Goal: Ask a question

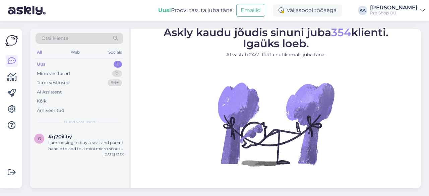
click at [63, 63] on div "Uus 1" at bounding box center [80, 64] width 88 height 9
click at [84, 141] on div "I am looking to buy a seat and parent handle to add to a mini micro scooter whi…" at bounding box center [86, 146] width 76 height 12
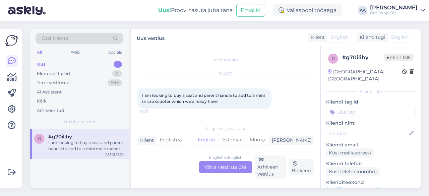
click at [352, 186] on link "[URL][DOMAIN_NAME]" at bounding box center [352, 189] width 53 height 6
click at [227, 164] on div "English to English Võta vestlus üle" at bounding box center [225, 167] width 53 height 12
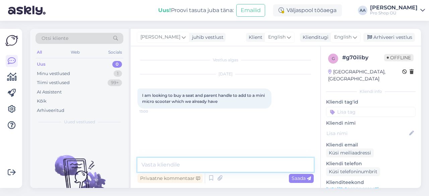
click at [198, 165] on textarea at bounding box center [225, 165] width 176 height 14
paste textarea "[URL][DOMAIN_NAME]"
type textarea "[URL][DOMAIN_NAME]"
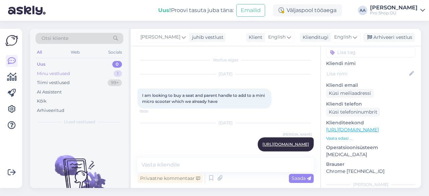
click at [65, 72] on div "Minu vestlused" at bounding box center [53, 73] width 33 height 7
